Goal: Share content: Share content

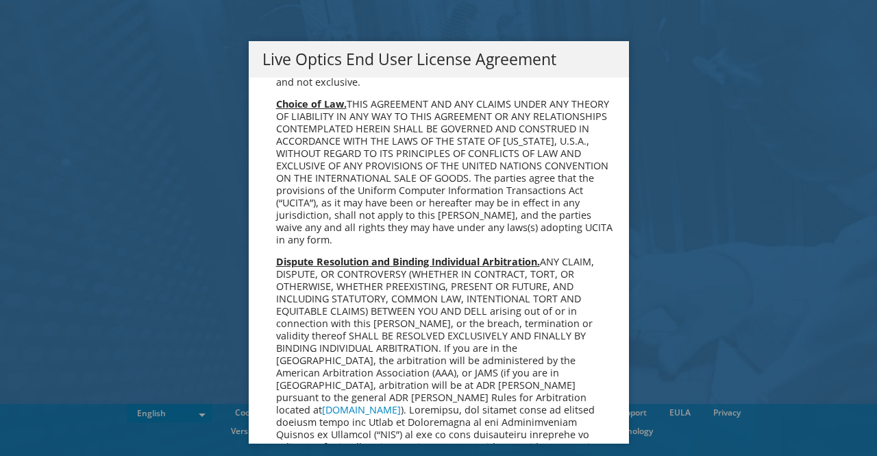
scroll to position [5181, 0]
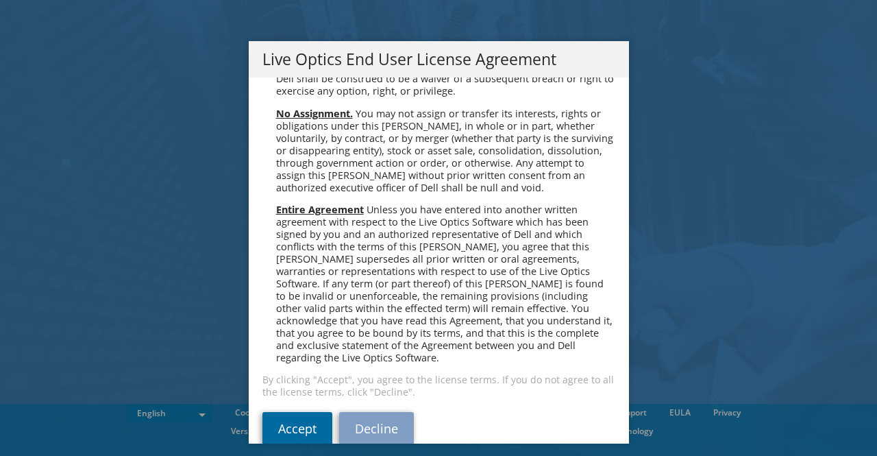
click at [286, 412] on link "Accept" at bounding box center [297, 428] width 70 height 33
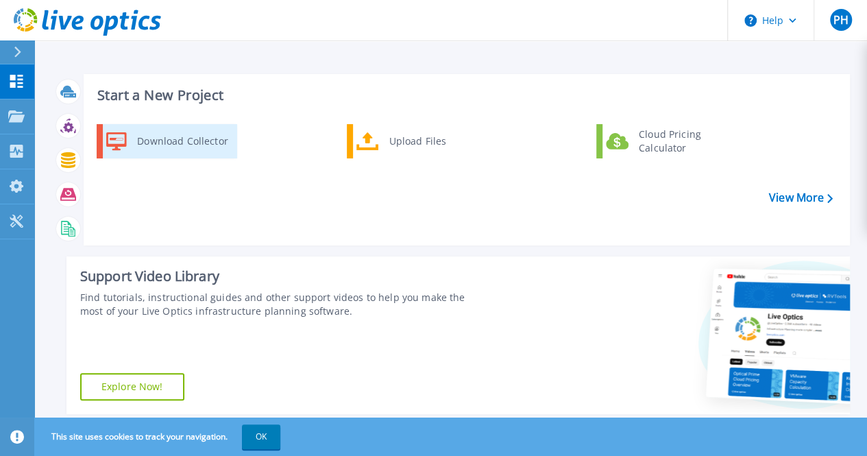
click at [218, 139] on div "Download Collector" at bounding box center [181, 140] width 103 height 27
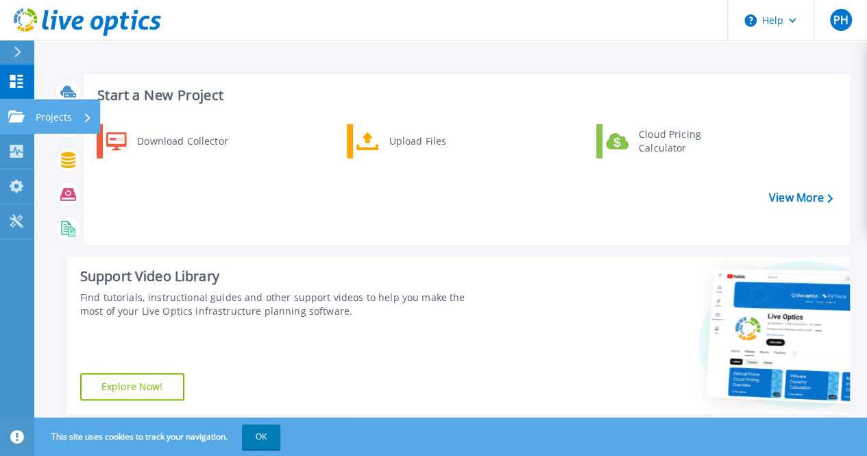
click at [1, 123] on link "Projects Projects" at bounding box center [17, 116] width 34 height 35
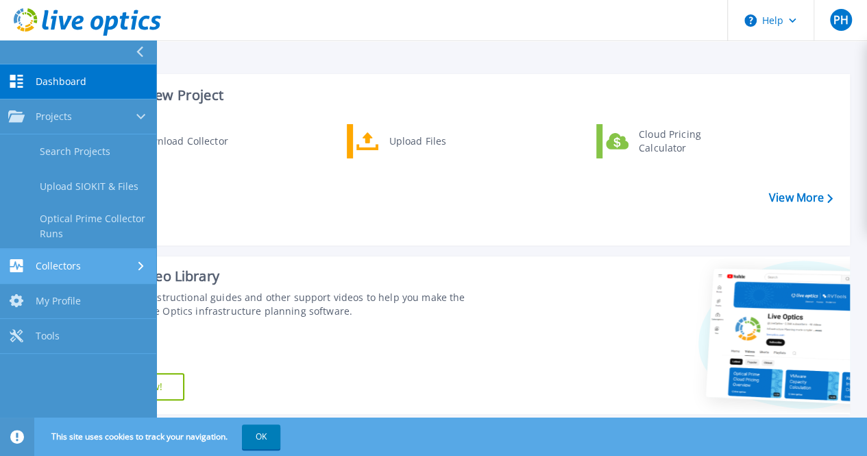
click at [66, 279] on link "Collectors Collectors" at bounding box center [78, 266] width 156 height 35
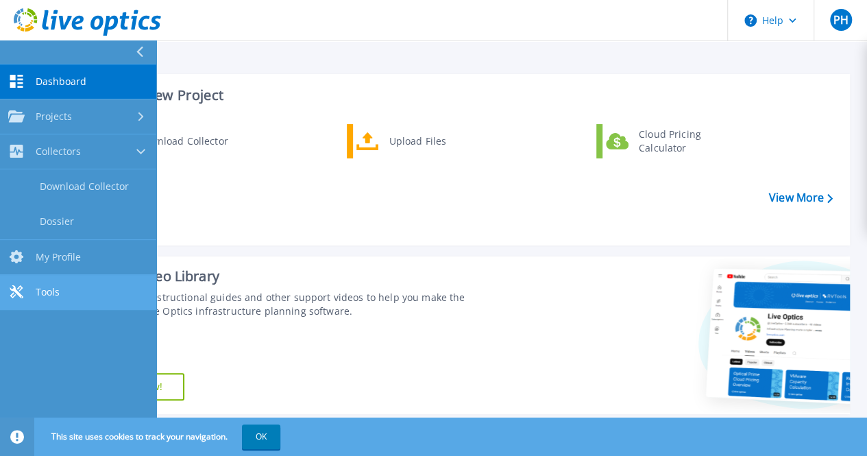
click at [66, 279] on div "Dashboard Dashboard Projects Projects Search Projects Upload SIOKIT & Files Opt…" at bounding box center [78, 186] width 156 height 245
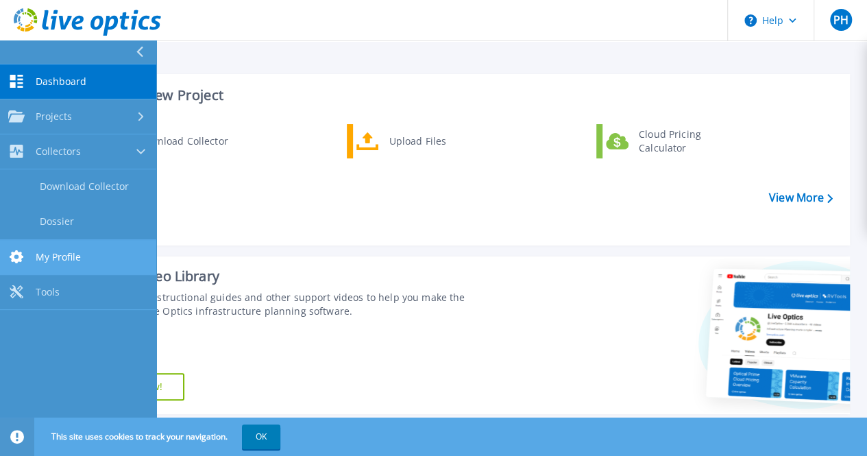
click at [60, 254] on span "My Profile" at bounding box center [58, 257] width 45 height 12
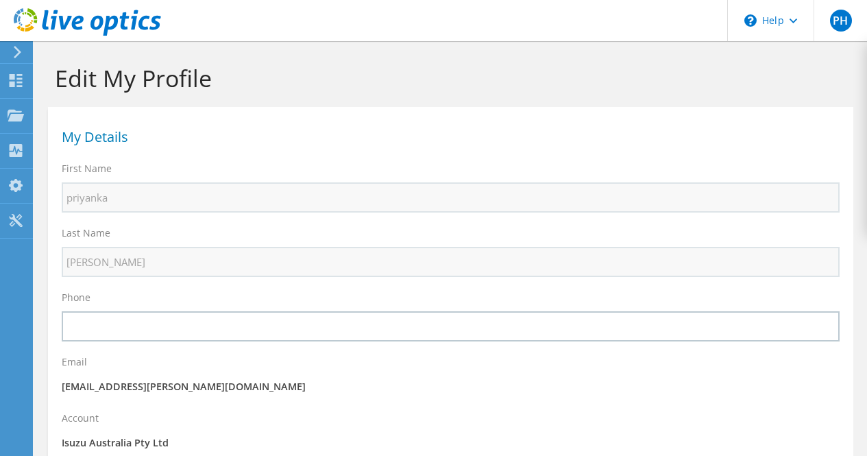
select select "12"
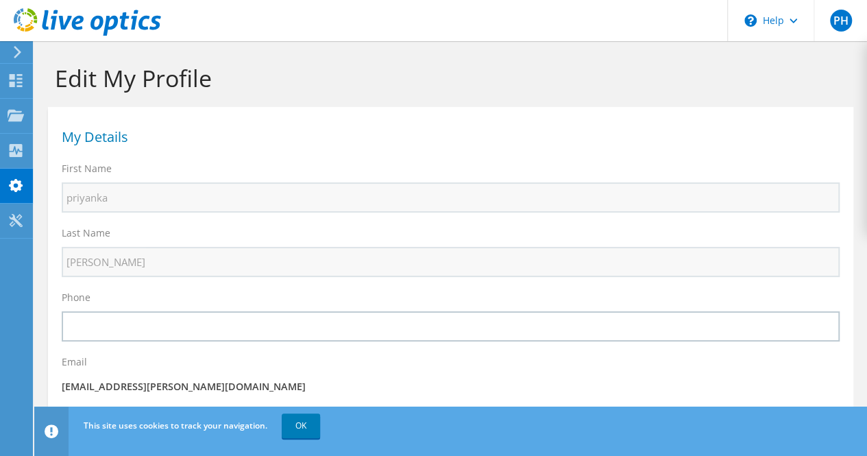
click at [16, 50] on icon at bounding box center [17, 52] width 10 height 12
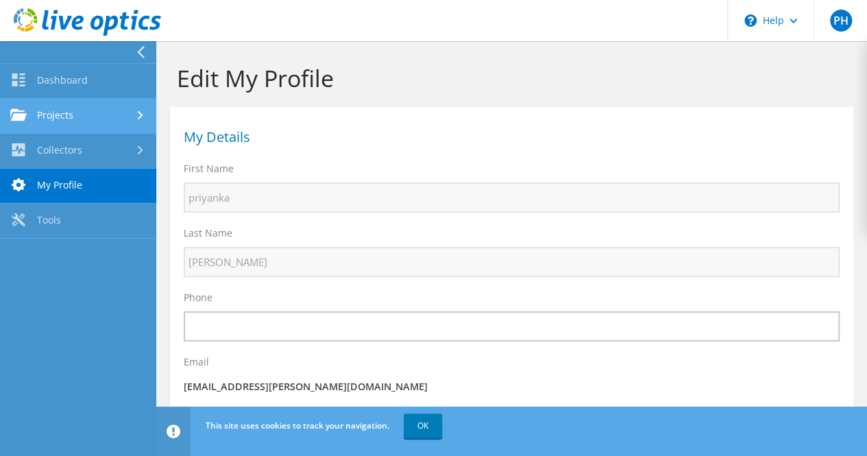
click at [45, 113] on link "Projects" at bounding box center [78, 116] width 156 height 35
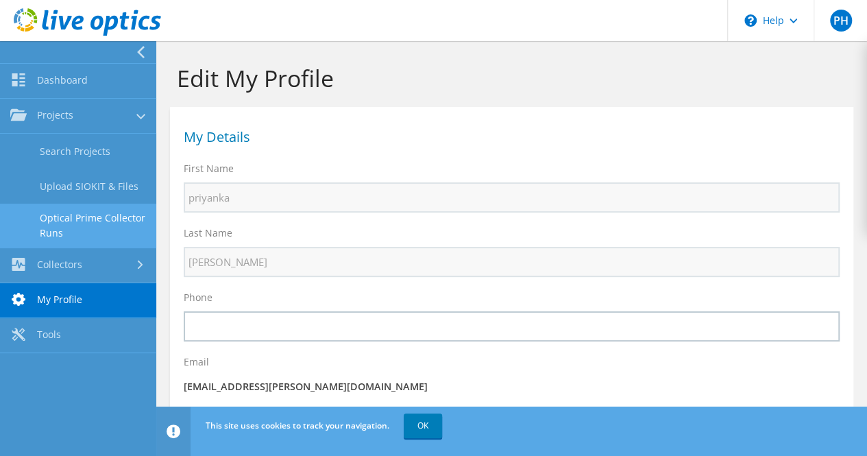
click at [69, 214] on link "Optical Prime Collector Runs" at bounding box center [78, 225] width 156 height 44
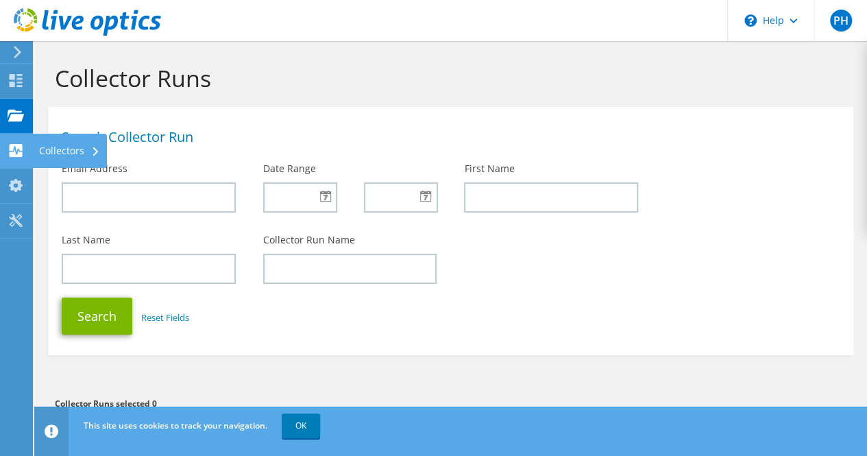
click at [12, 158] on div at bounding box center [16, 152] width 16 height 15
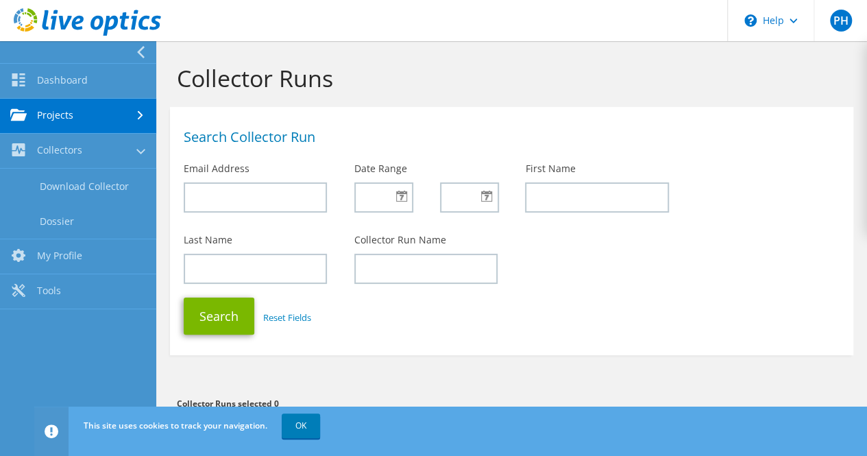
click at [25, 112] on icon at bounding box center [18, 114] width 16 height 13
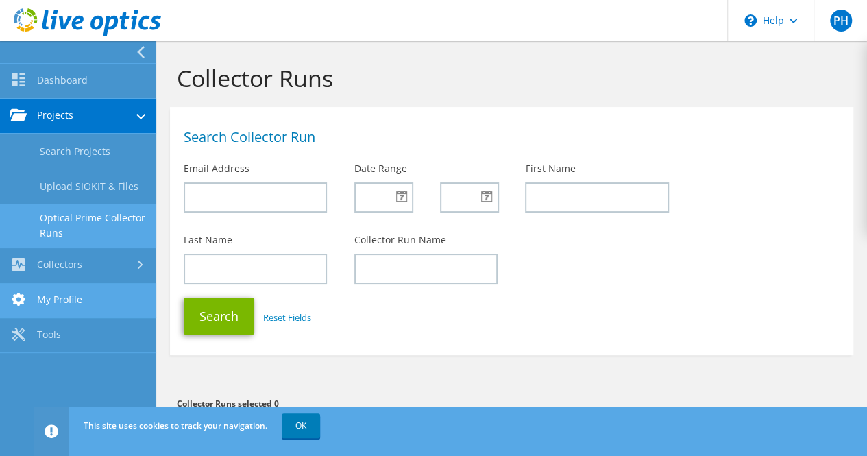
click at [45, 305] on link "My Profile" at bounding box center [78, 300] width 156 height 35
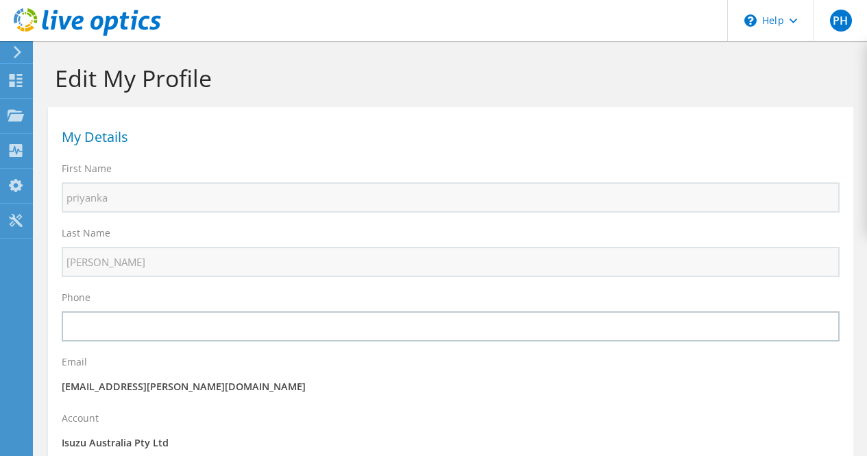
select select "12"
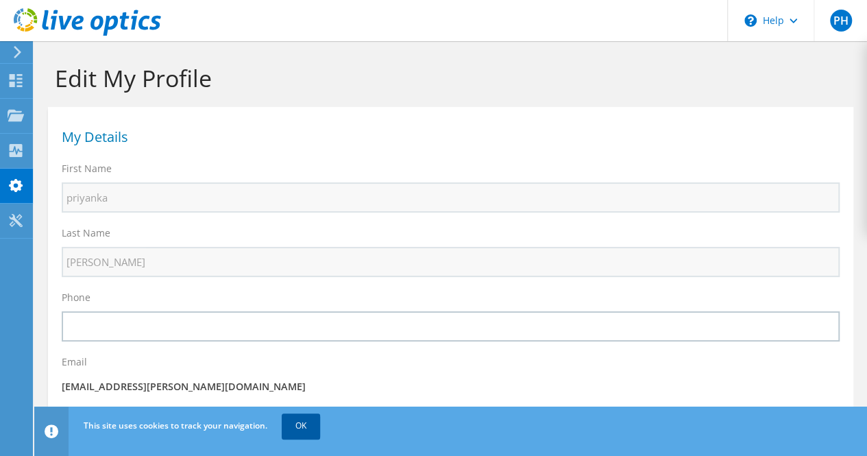
click at [285, 425] on link "OK" at bounding box center [301, 425] width 38 height 25
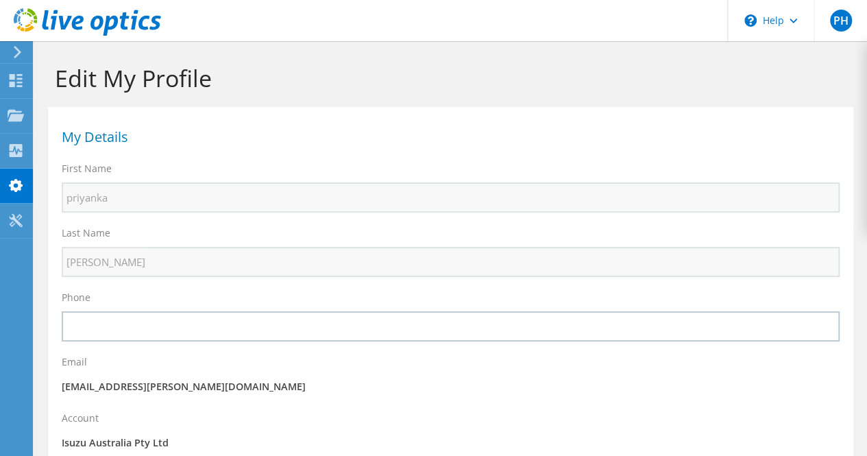
click at [14, 51] on icon at bounding box center [17, 52] width 10 height 12
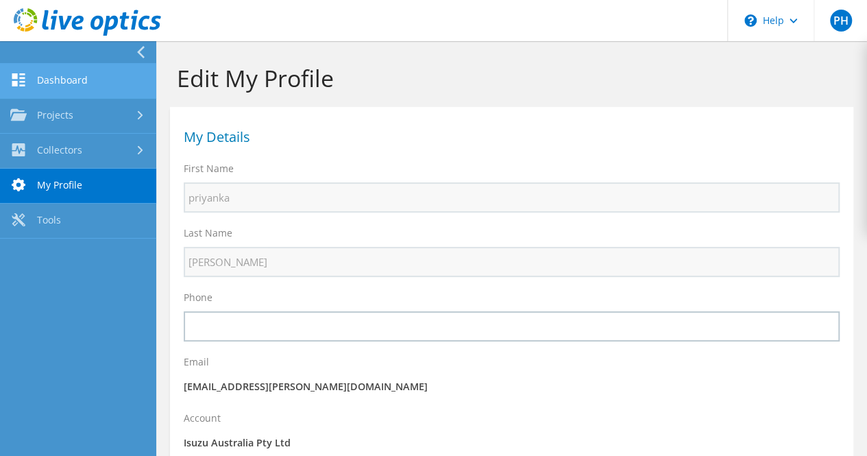
click at [92, 84] on link "Dashboard" at bounding box center [78, 81] width 156 height 35
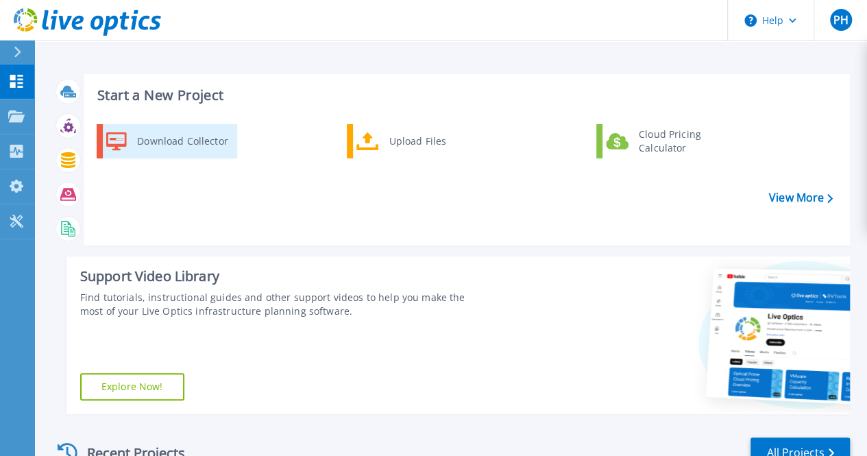
click at [184, 125] on link "Download Collector" at bounding box center [167, 141] width 140 height 34
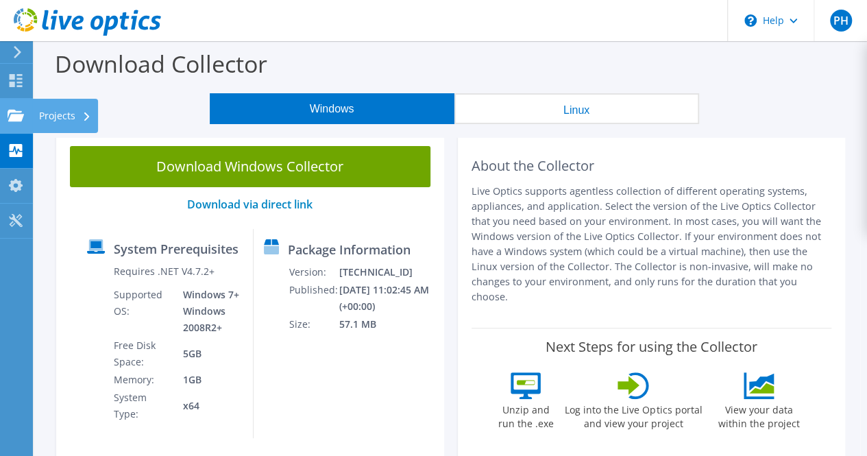
click at [10, 113] on icon at bounding box center [16, 115] width 16 height 13
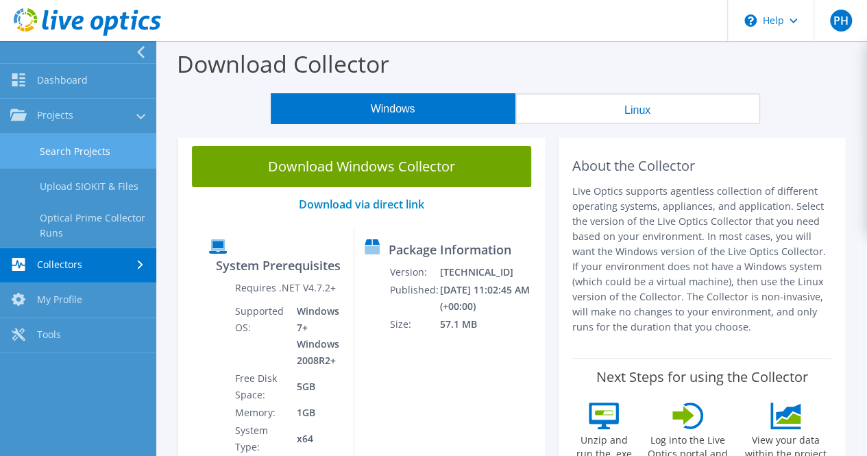
click at [103, 141] on link "Search Projects" at bounding box center [78, 151] width 156 height 35
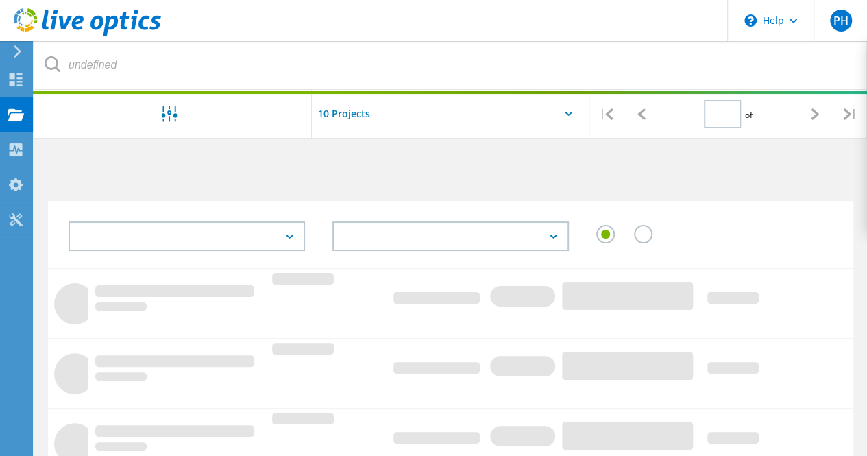
type input "1"
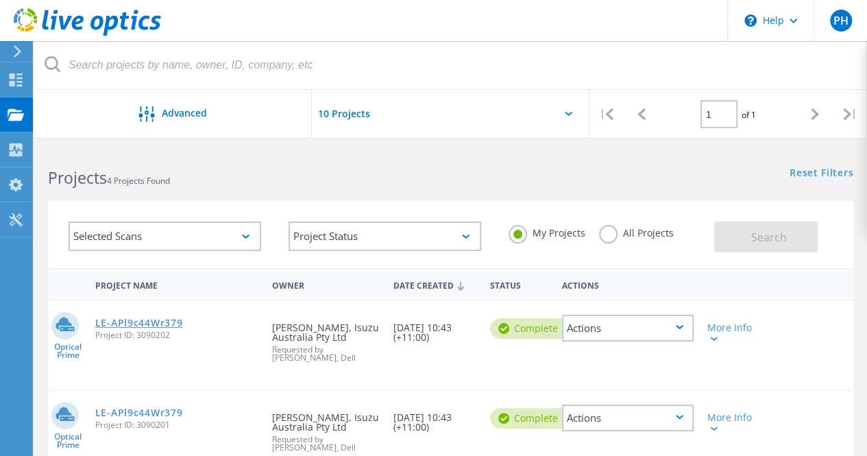
click at [144, 319] on link "LE-APl9c44Wr379" at bounding box center [139, 323] width 88 height 10
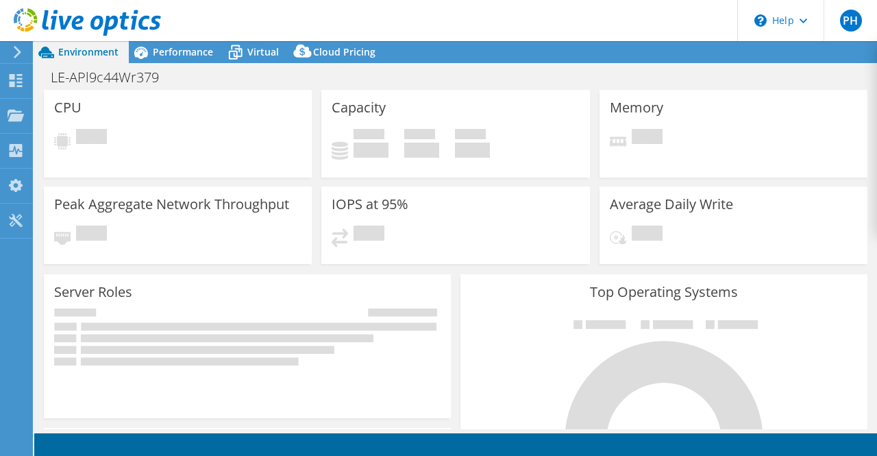
select select "USD"
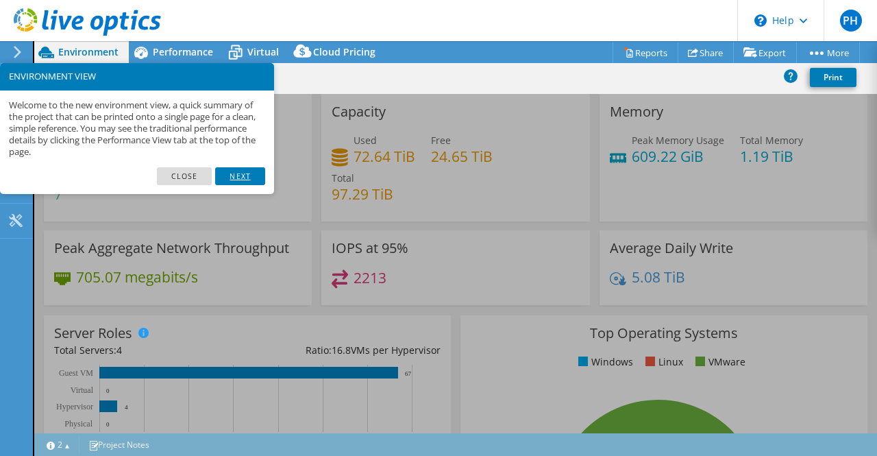
click at [232, 178] on link "Next" at bounding box center [239, 176] width 49 height 18
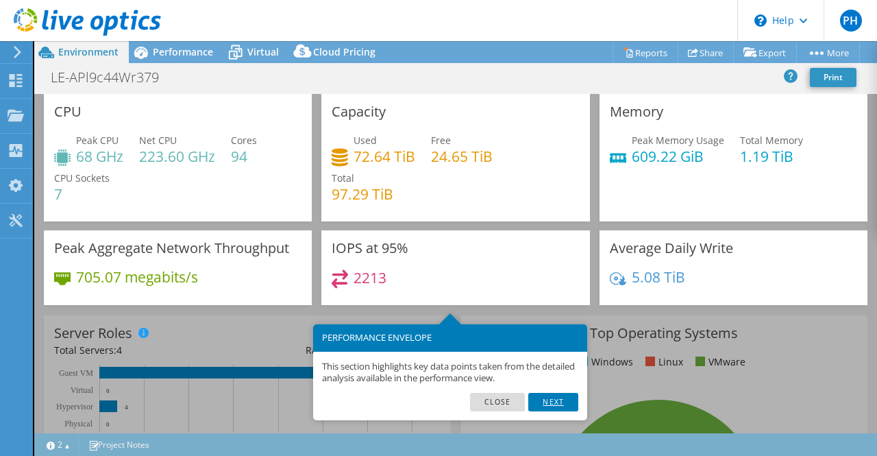
click at [550, 404] on link "Next" at bounding box center [552, 402] width 49 height 18
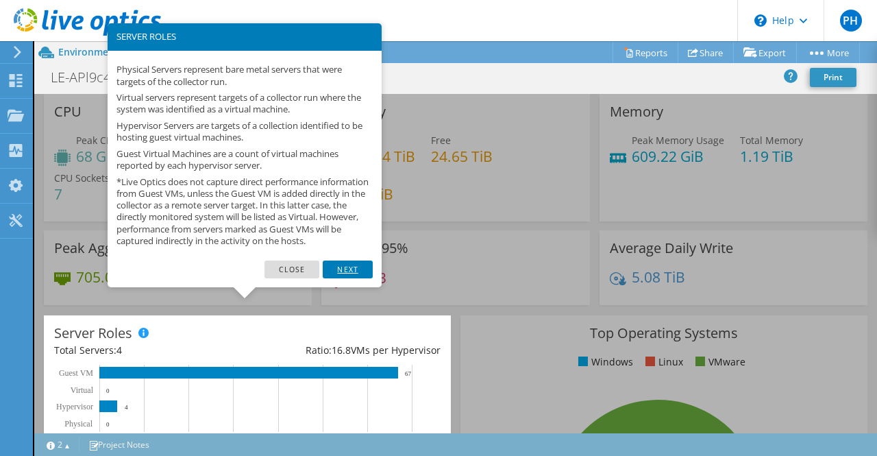
click at [355, 278] on link "Next" at bounding box center [347, 269] width 49 height 18
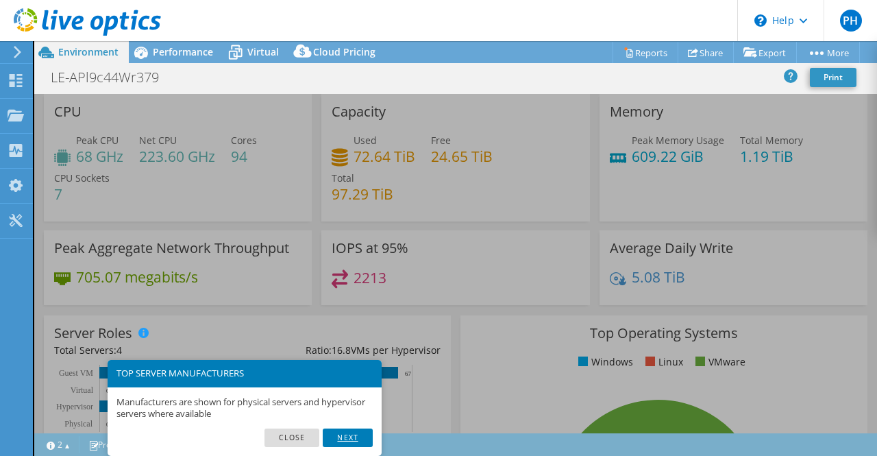
click at [351, 436] on link "Next" at bounding box center [347, 437] width 49 height 18
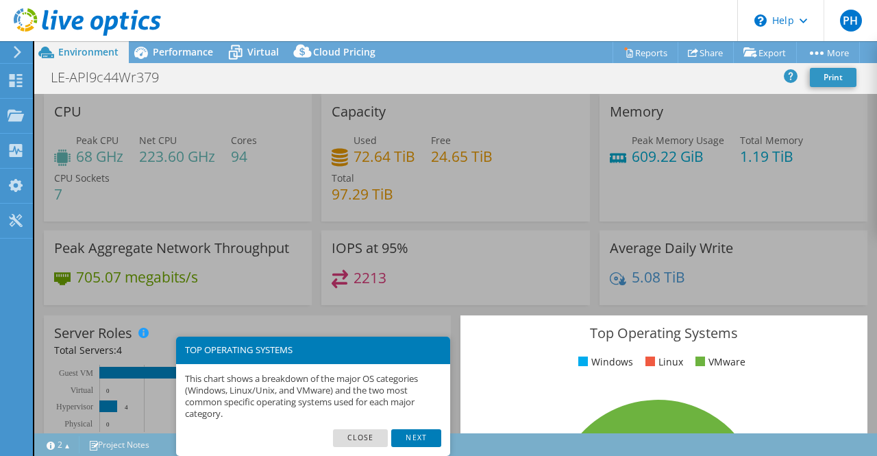
click at [351, 436] on link "Close" at bounding box center [360, 438] width 55 height 18
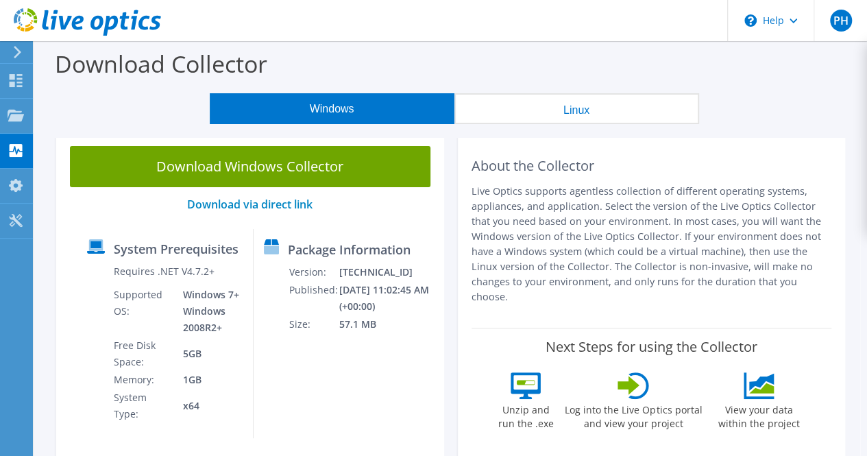
click at [15, 58] on use at bounding box center [18, 52] width 8 height 12
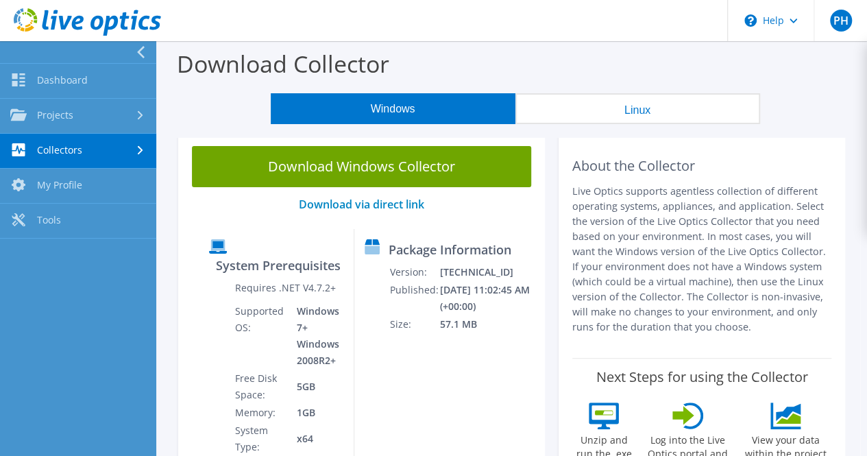
click at [89, 145] on link "Collectors" at bounding box center [78, 151] width 156 height 35
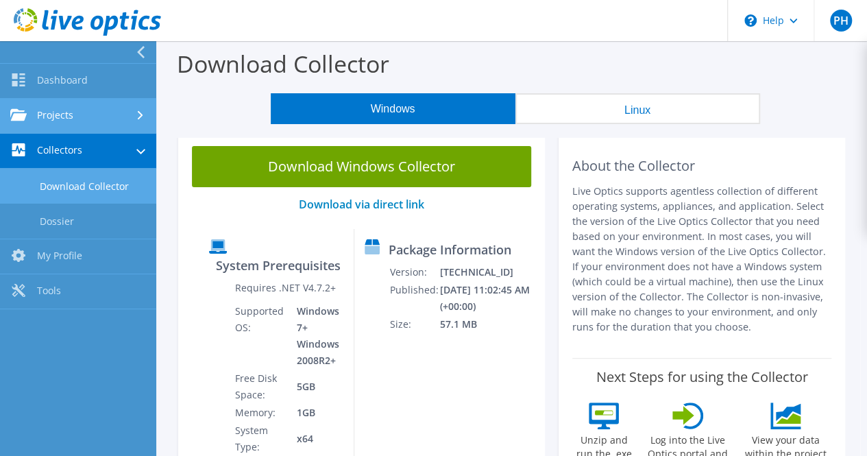
click at [82, 118] on link "Projects" at bounding box center [78, 116] width 156 height 35
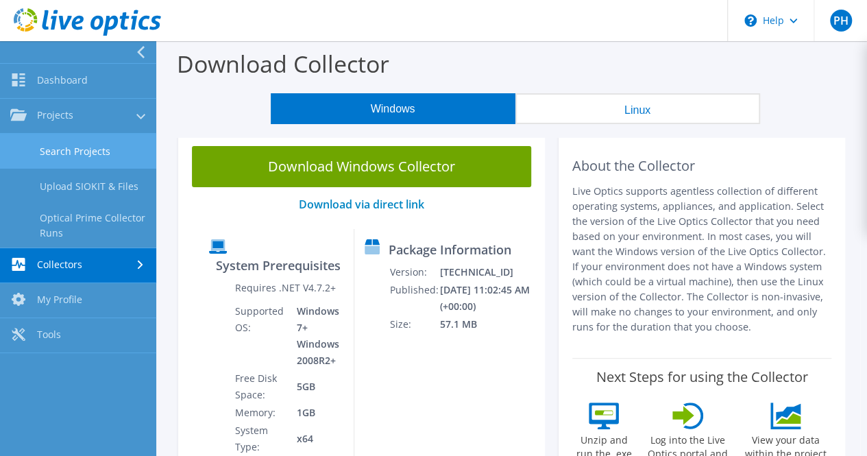
click at [85, 153] on link "Search Projects" at bounding box center [78, 151] width 156 height 35
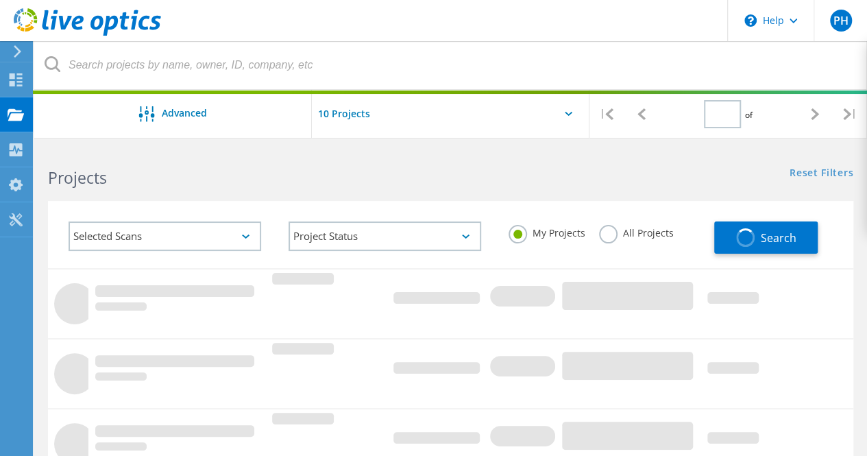
type input "1"
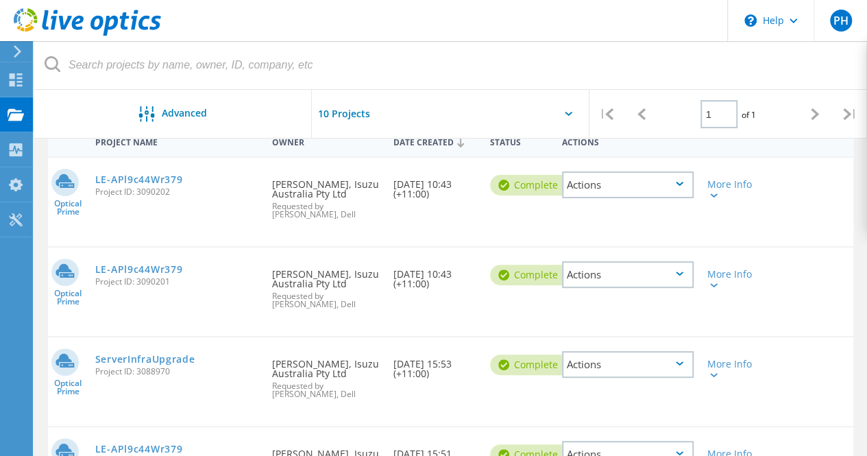
scroll to position [136, 0]
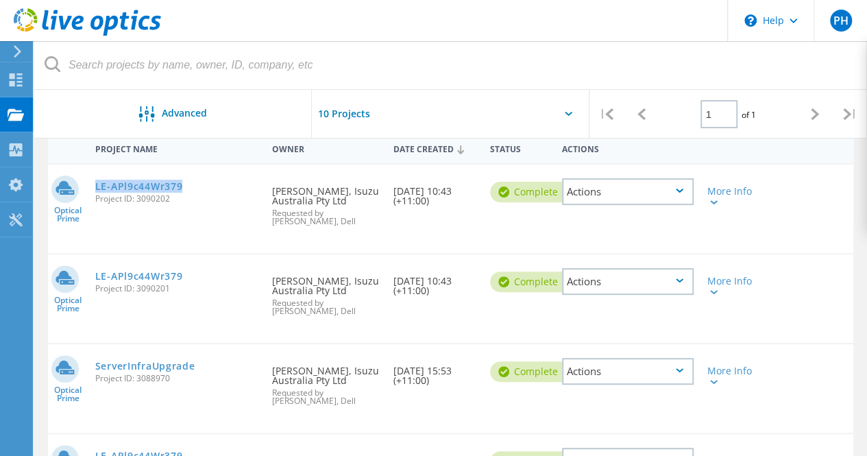
drag, startPoint x: 193, startPoint y: 187, endPoint x: 95, endPoint y: 182, distance: 98.8
click at [95, 182] on div "LE-APl9c44Wr379 Project ID: 3090202" at bounding box center [176, 190] width 177 height 52
click at [619, 188] on div "Actions" at bounding box center [628, 191] width 132 height 27
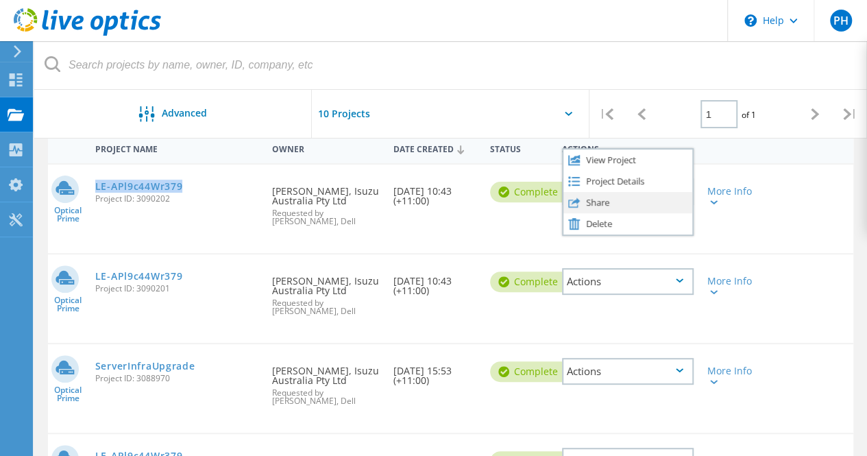
click at [600, 206] on div "Share" at bounding box center [627, 202] width 129 height 21
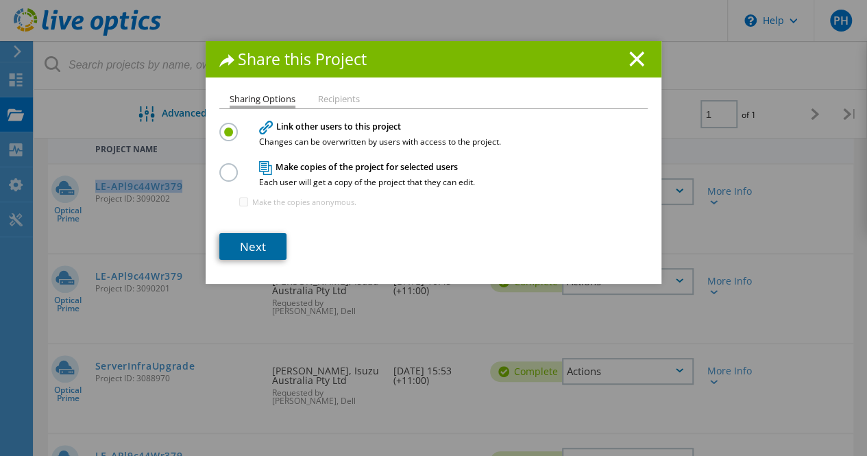
click at [255, 246] on link "Next" at bounding box center [252, 246] width 67 height 27
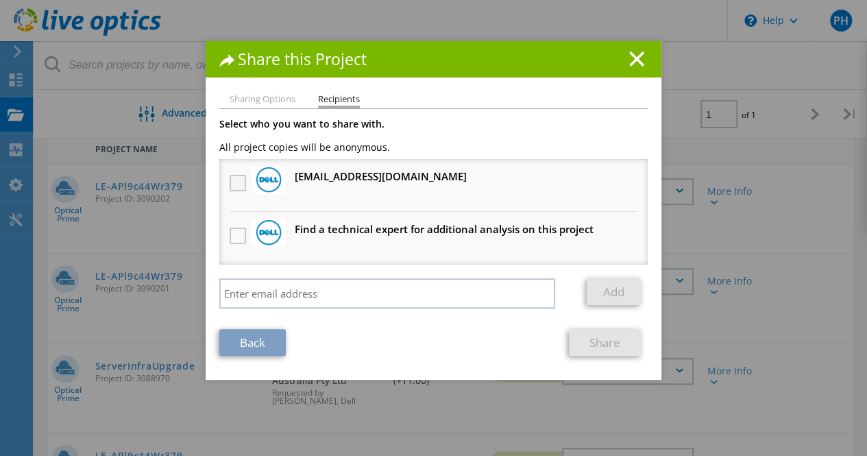
click at [236, 184] on label at bounding box center [240, 183] width 20 height 16
click at [0, 0] on input "checkbox" at bounding box center [0, 0] width 0 height 0
click at [584, 336] on link "Share" at bounding box center [605, 342] width 72 height 27
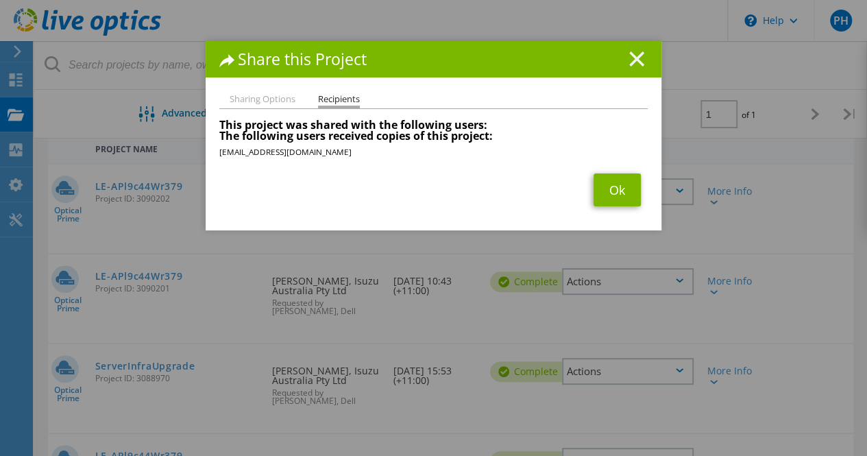
click at [630, 62] on icon at bounding box center [636, 58] width 15 height 15
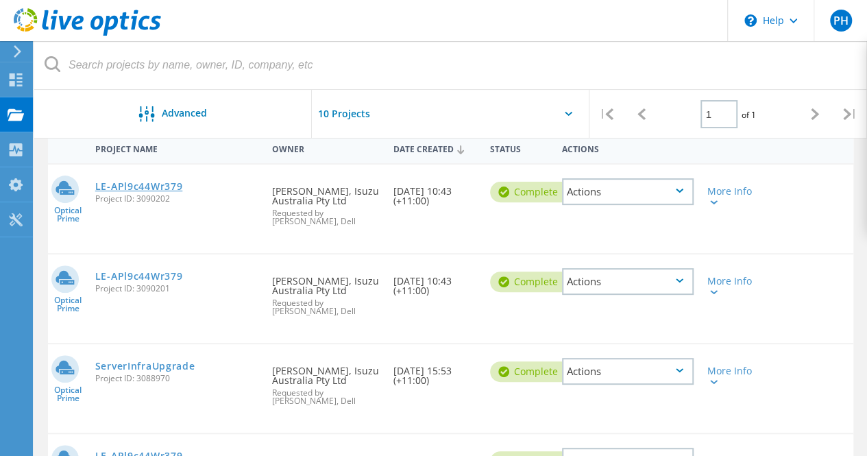
click at [134, 186] on link "LE-APl9c44Wr379" at bounding box center [139, 187] width 88 height 10
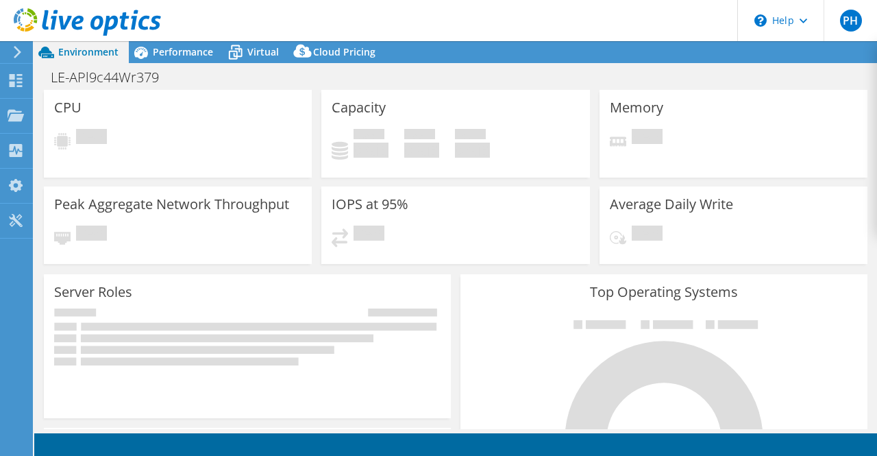
select select "USD"
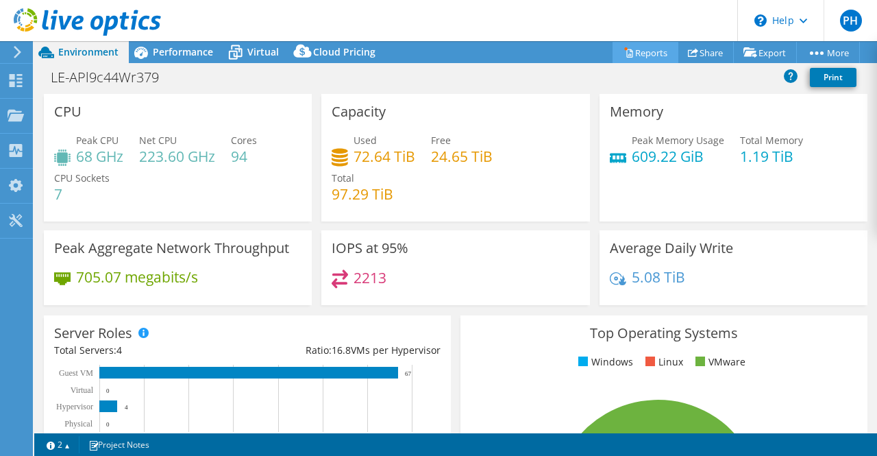
click at [632, 54] on link "Reports" at bounding box center [645, 52] width 66 height 21
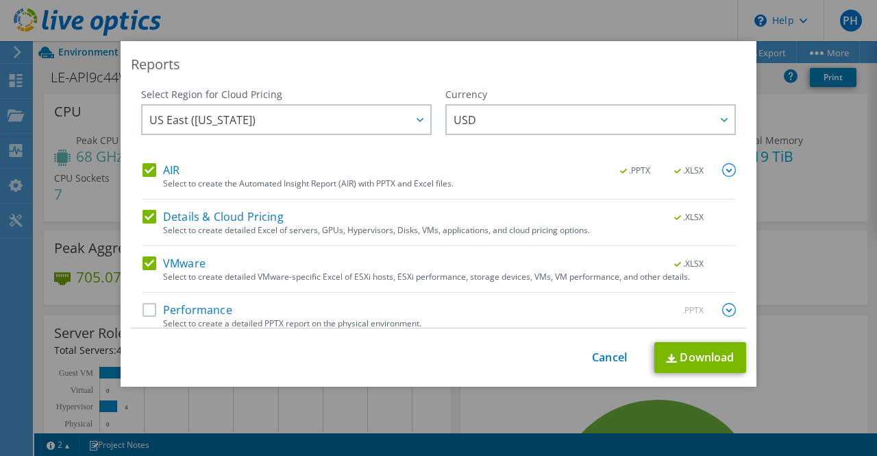
scroll to position [10, 0]
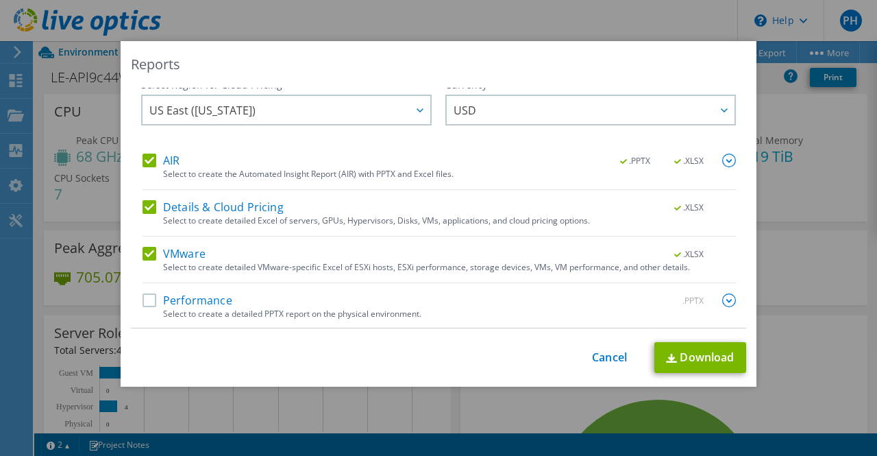
click at [722, 302] on img at bounding box center [729, 300] width 14 height 14
click at [722, 302] on img at bounding box center [729, 302] width 14 height 14
click at [722, 302] on img at bounding box center [729, 300] width 14 height 14
click at [741, 271] on div "Reports Select Region for Cloud Pricing Asia Pacific ([GEOGRAPHIC_DATA]) [GEOGR…" at bounding box center [439, 213] width 636 height 345
click at [722, 160] on img at bounding box center [729, 160] width 14 height 14
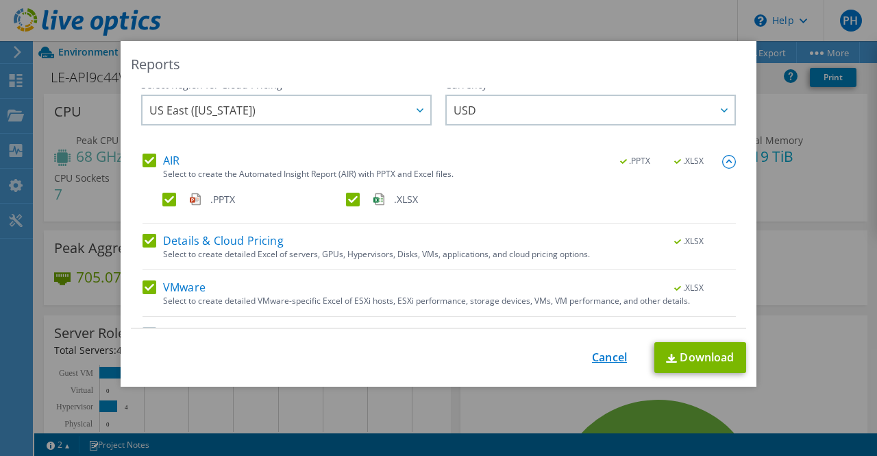
click at [607, 361] on link "Cancel" at bounding box center [609, 357] width 35 height 13
